Goal: Browse casually

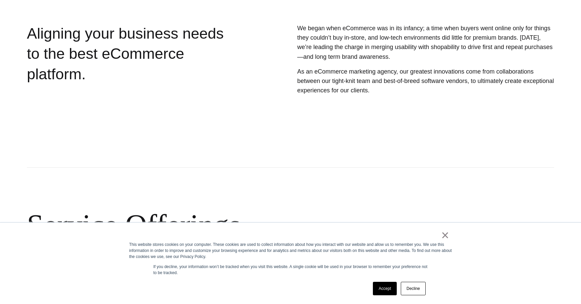
scroll to position [139, 0]
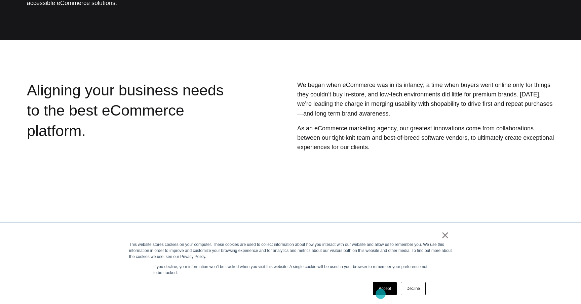
click at [381, 293] on link "Accept" at bounding box center [385, 288] width 24 height 13
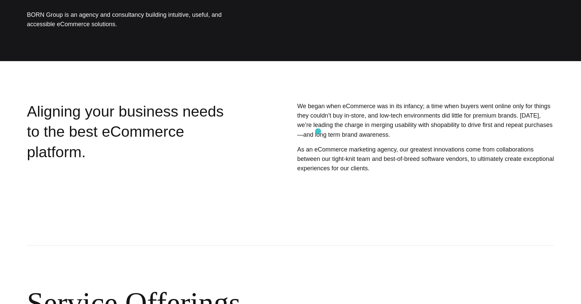
scroll to position [0, 0]
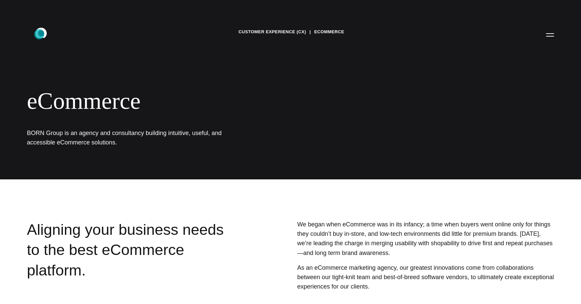
click at [39, 34] on icon ".st0{display:none;} .st1{display:inline;} .st2{font-family:'HelveticaNeue-Mediu…" at bounding box center [45, 34] width 43 height 17
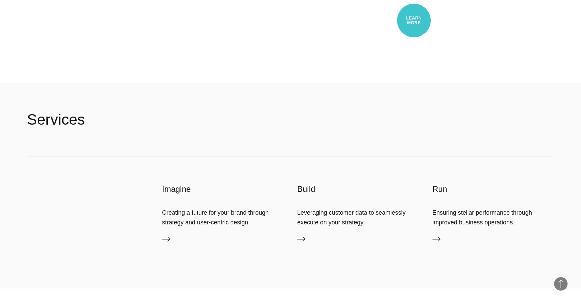
scroll to position [1744, 0]
